Goal: Check status: Check status

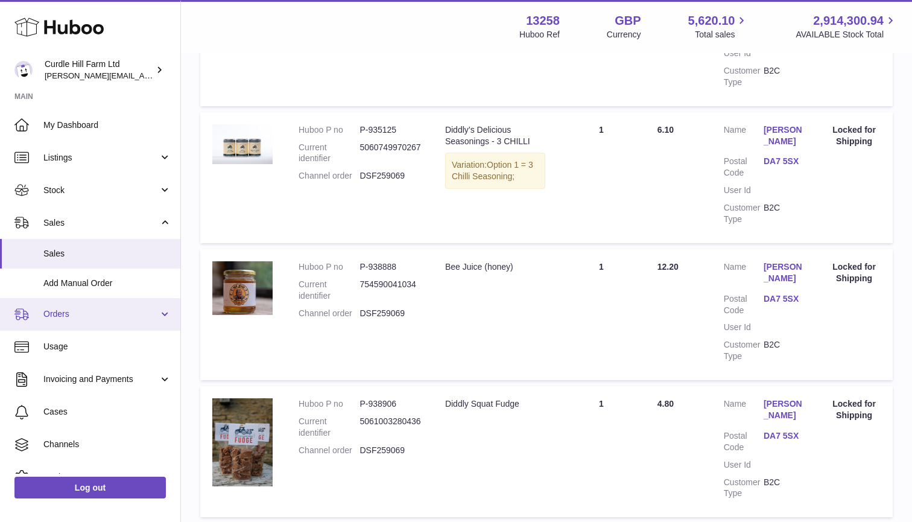
click at [115, 311] on span "Orders" at bounding box center [100, 313] width 115 height 11
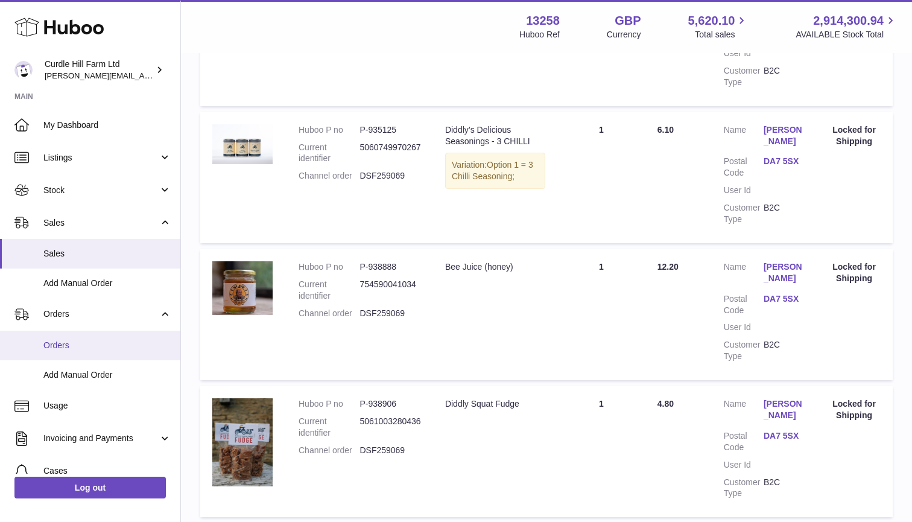
click at [104, 348] on link "Orders" at bounding box center [90, 346] width 180 height 30
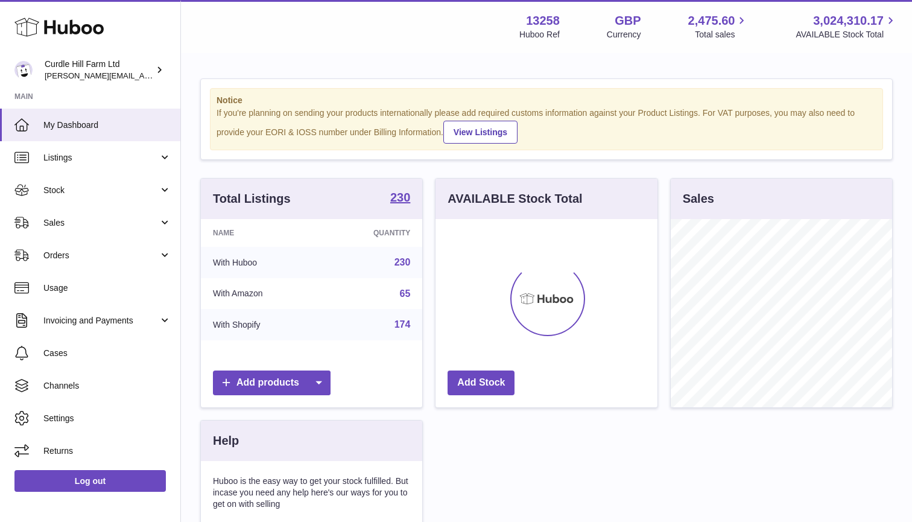
scroll to position [188, 222]
click at [71, 253] on span "Orders" at bounding box center [100, 255] width 115 height 11
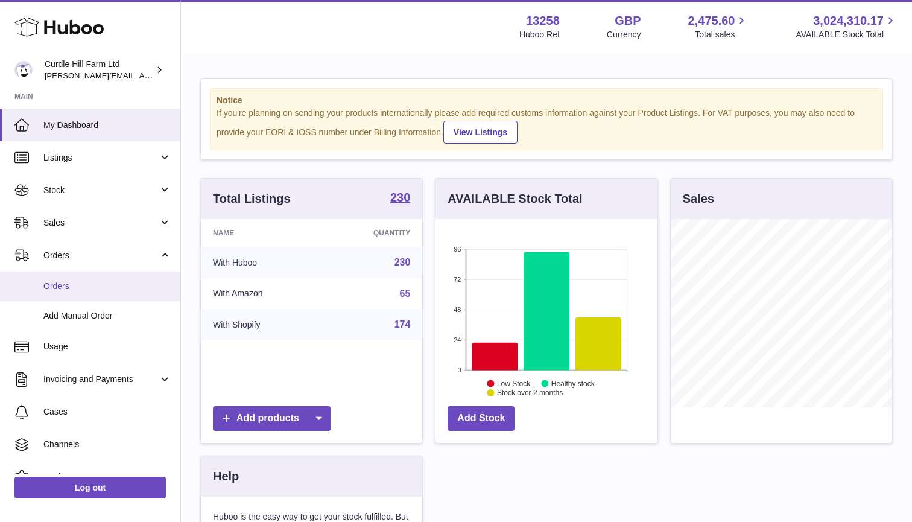
click at [113, 290] on link "Orders" at bounding box center [90, 286] width 180 height 30
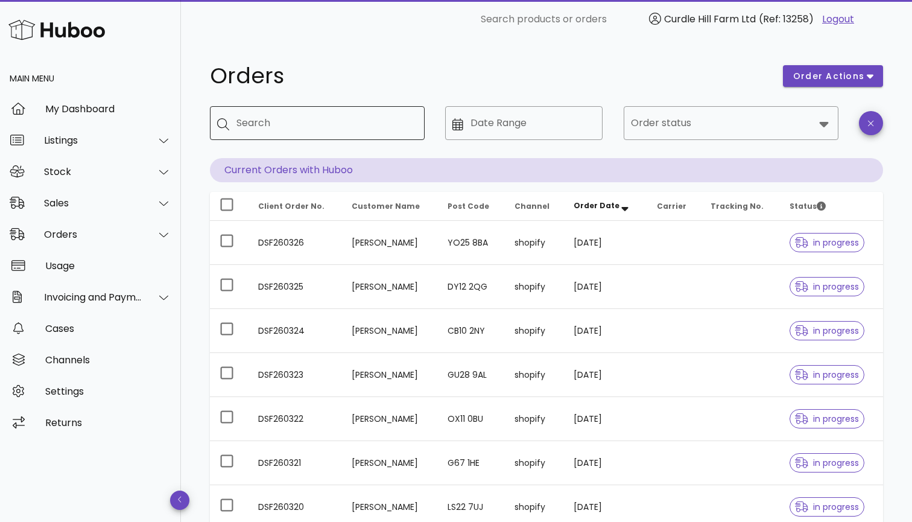
click at [324, 127] on input "Search" at bounding box center [325, 122] width 179 height 19
paste input "*********"
type input "*********"
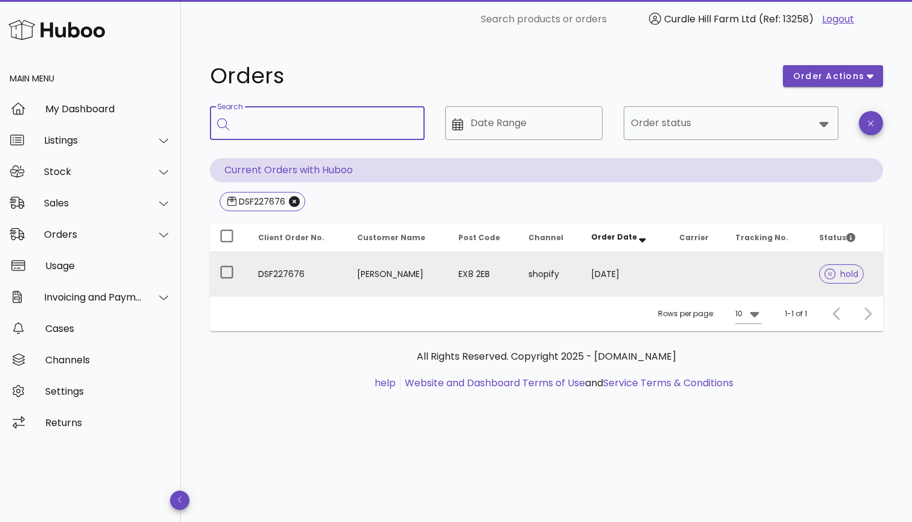
click at [443, 264] on td "Sarah Dunn" at bounding box center [397, 273] width 101 height 43
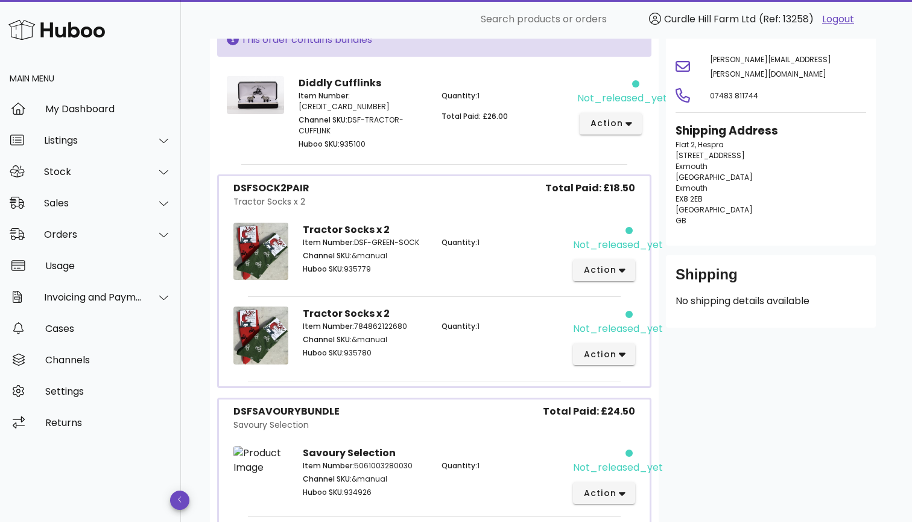
scroll to position [126, 0]
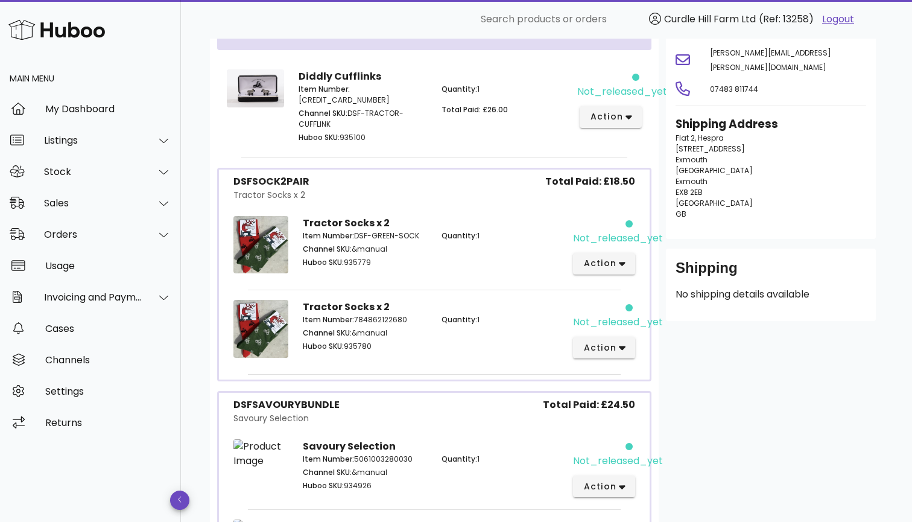
click at [334, 439] on strong "Savoury Selection" at bounding box center [349, 446] width 93 height 14
click at [263, 452] on img at bounding box center [260, 453] width 55 height 29
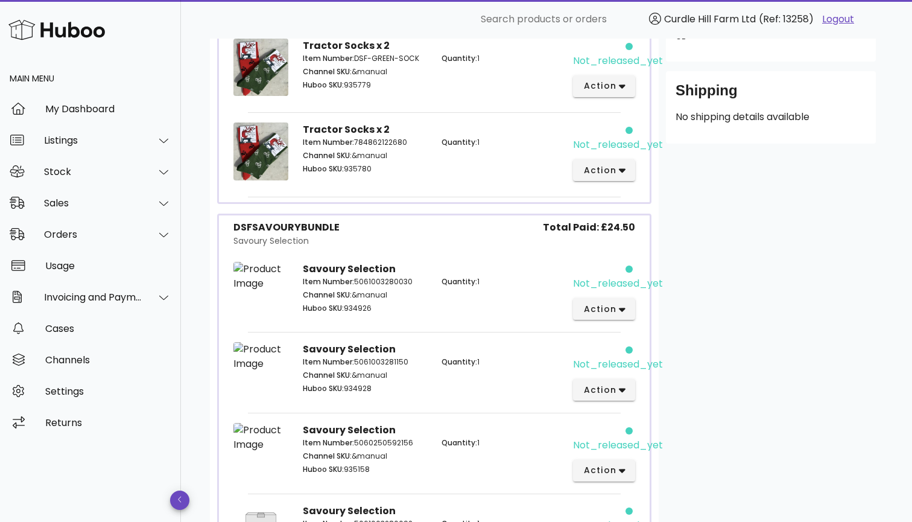
scroll to position [300, 0]
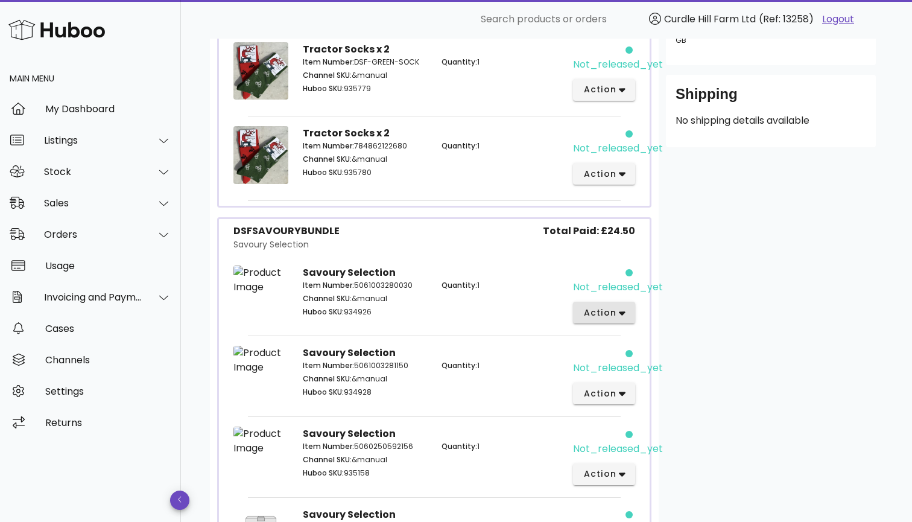
click at [593, 309] on button "action" at bounding box center [604, 313] width 62 height 22
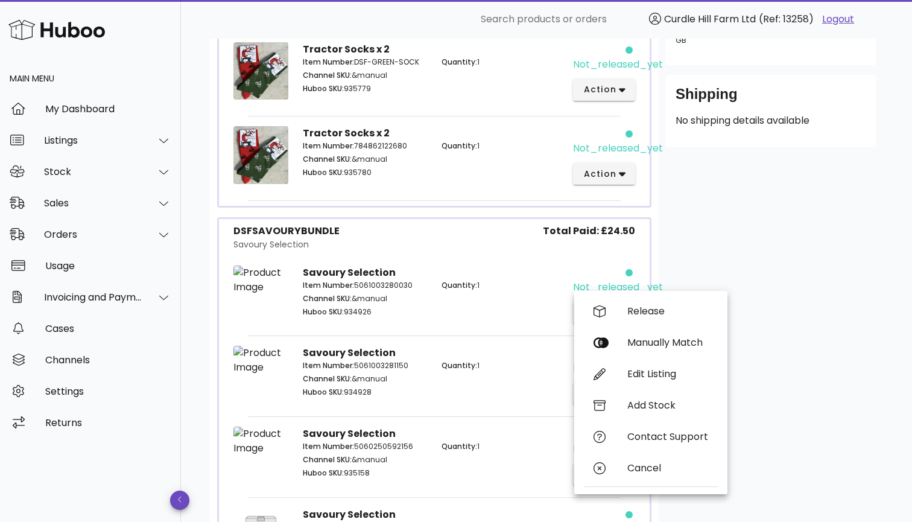
click at [750, 233] on div "Customer Sarah Dunn sarah@sarah-dunn.co.uk 07483 811744 Shipping Address Flat 2…" at bounding box center [771, 233] width 224 height 878
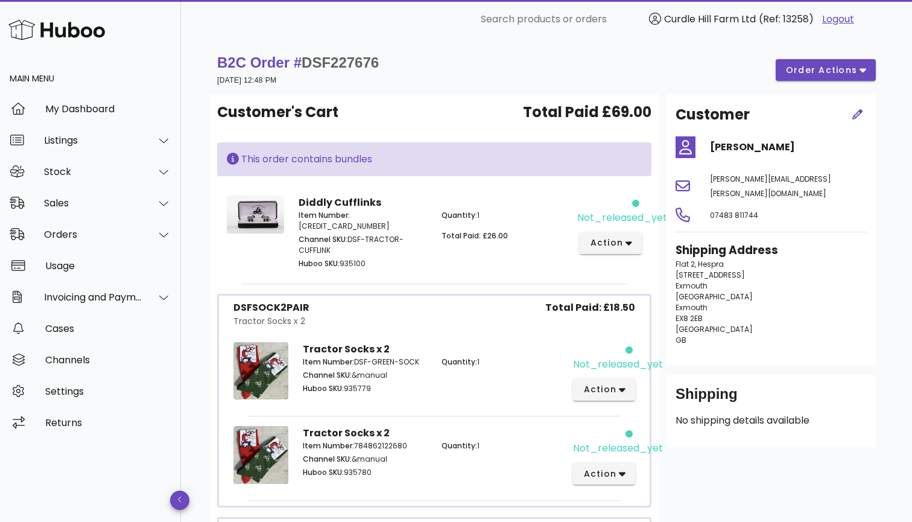
scroll to position [0, 0]
